Goal: Information Seeking & Learning: Learn about a topic

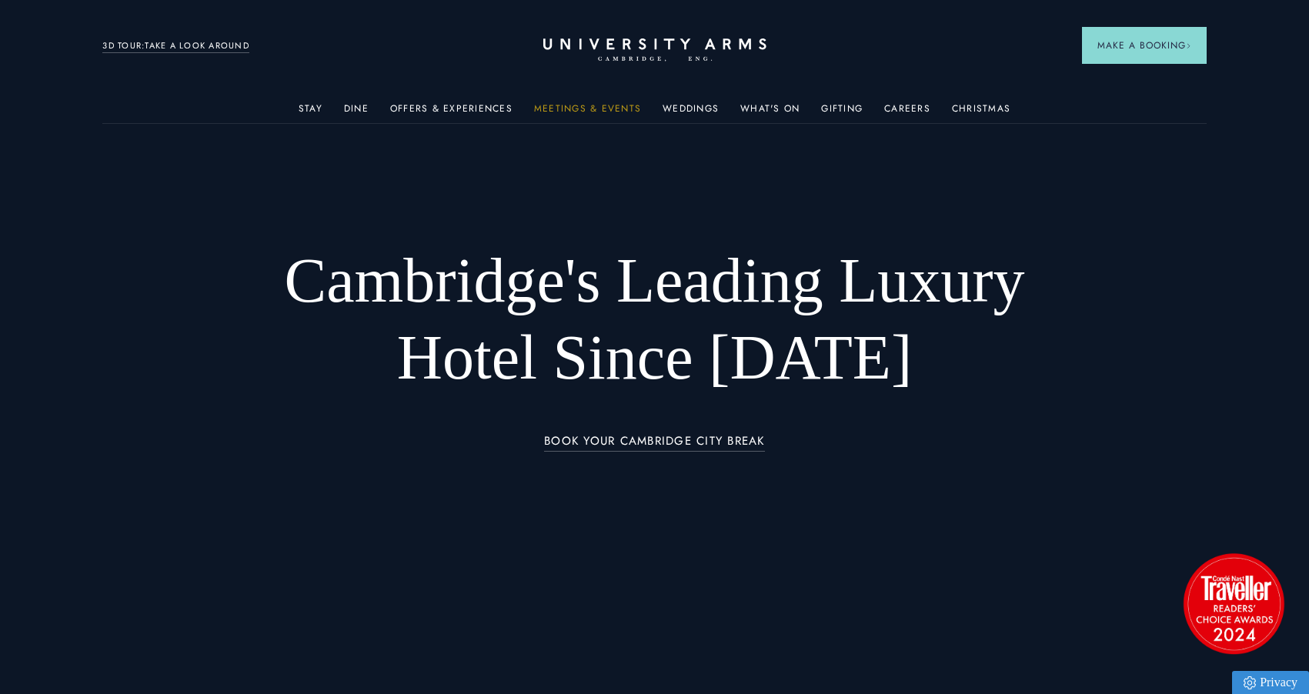
click at [595, 108] on link "Meetings & Events" at bounding box center [587, 113] width 107 height 20
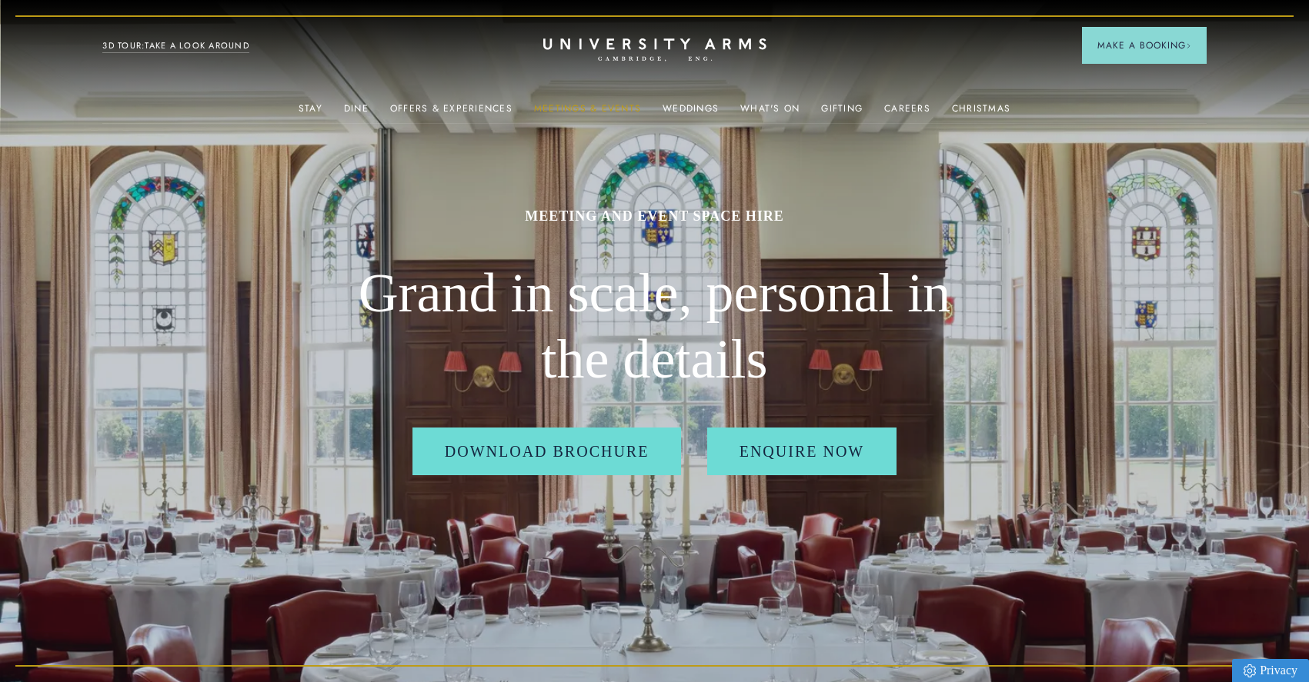
click at [570, 107] on link "Meetings & Events" at bounding box center [587, 113] width 107 height 20
click at [699, 103] on link "Weddings" at bounding box center [690, 113] width 56 height 20
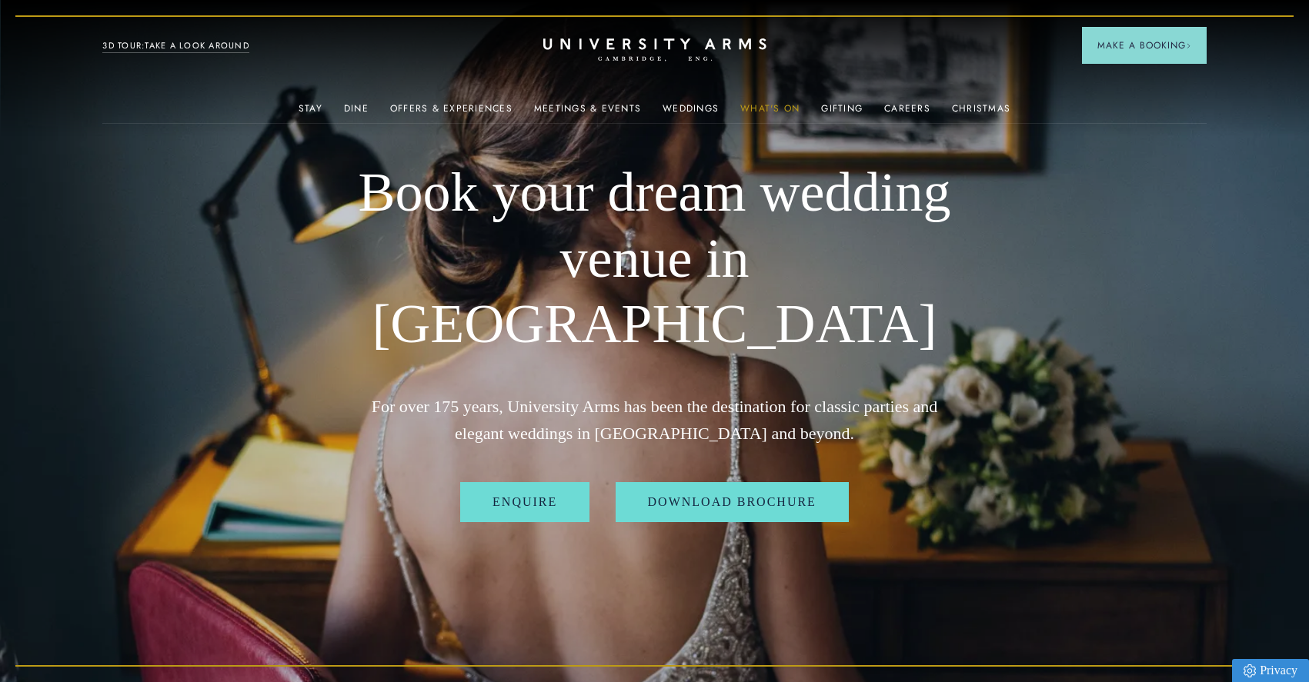
click at [776, 108] on link "What's On" at bounding box center [769, 113] width 59 height 20
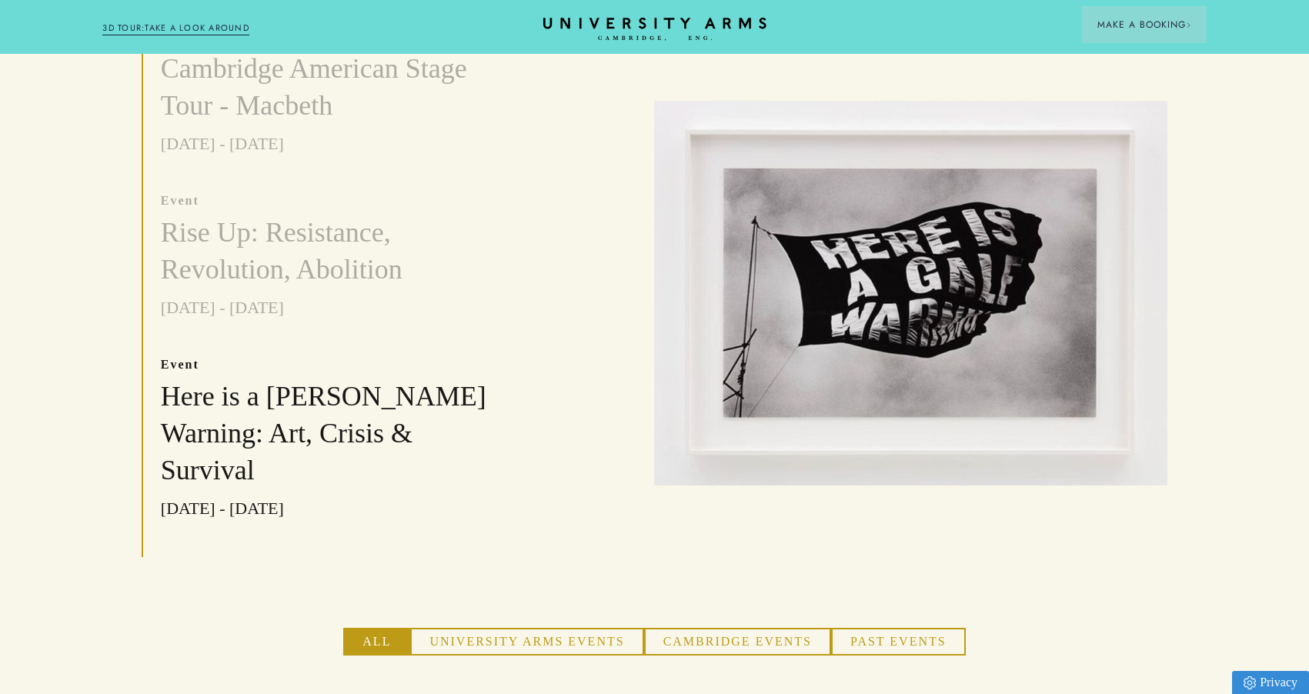
scroll to position [798, 0]
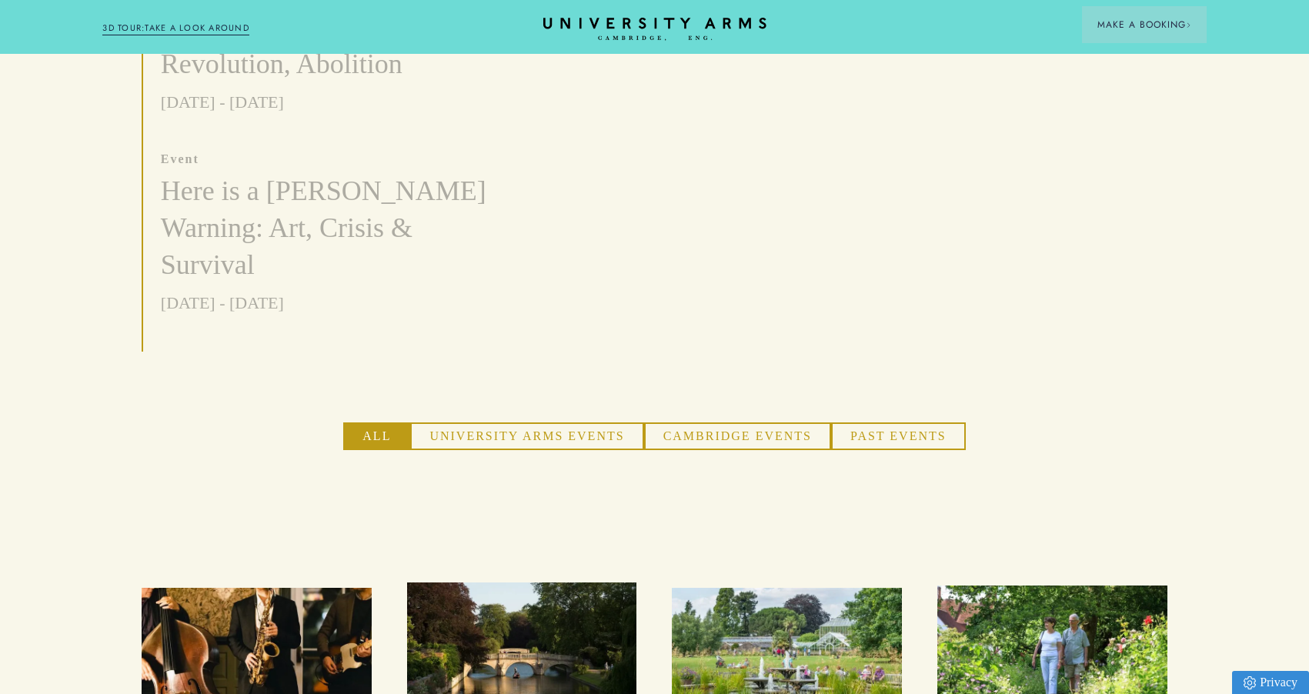
click at [537, 422] on button "University Arms Events" at bounding box center [526, 436] width 233 height 28
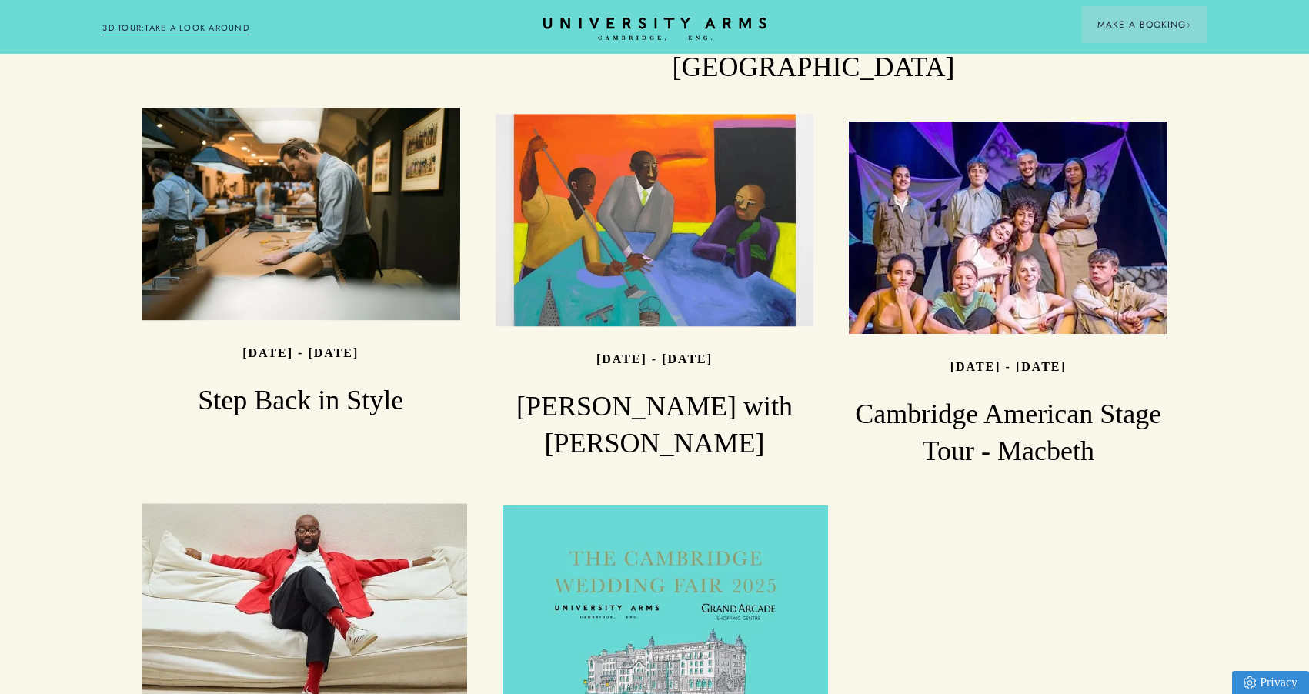
scroll to position [1635, 0]
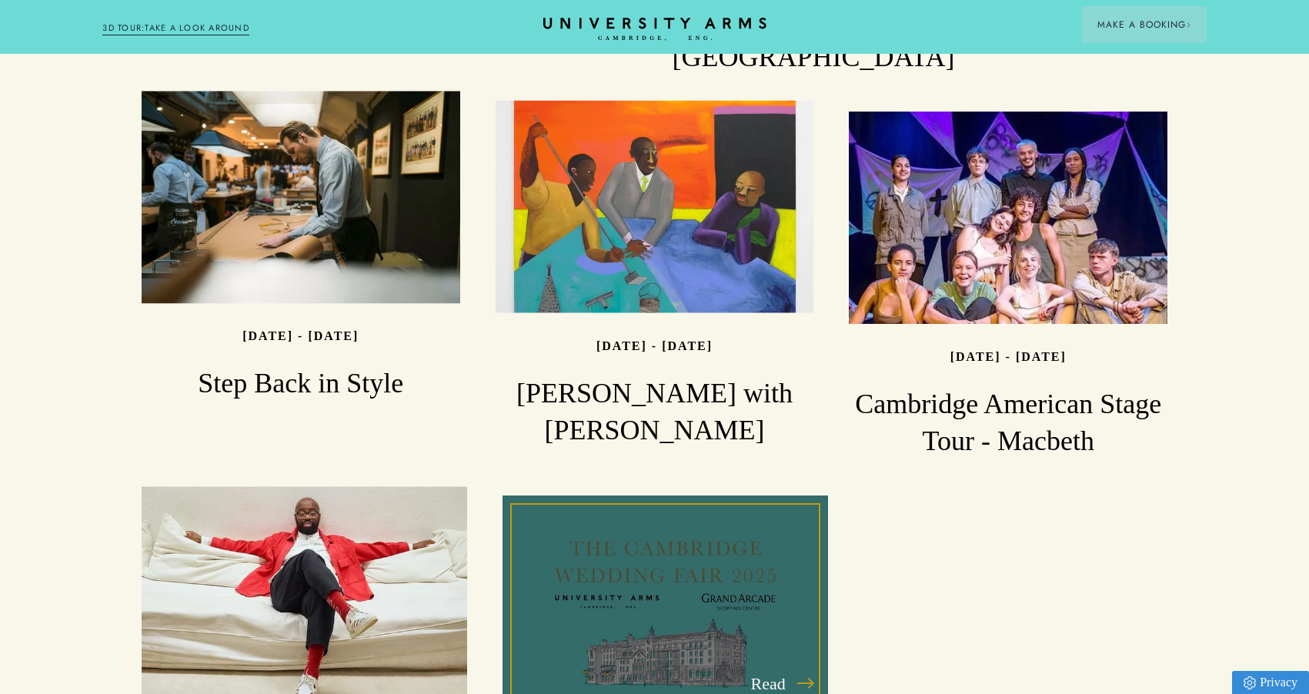
click at [638, 559] on div "Read" at bounding box center [664, 603] width 325 height 217
